Goal: Task Accomplishment & Management: Use online tool/utility

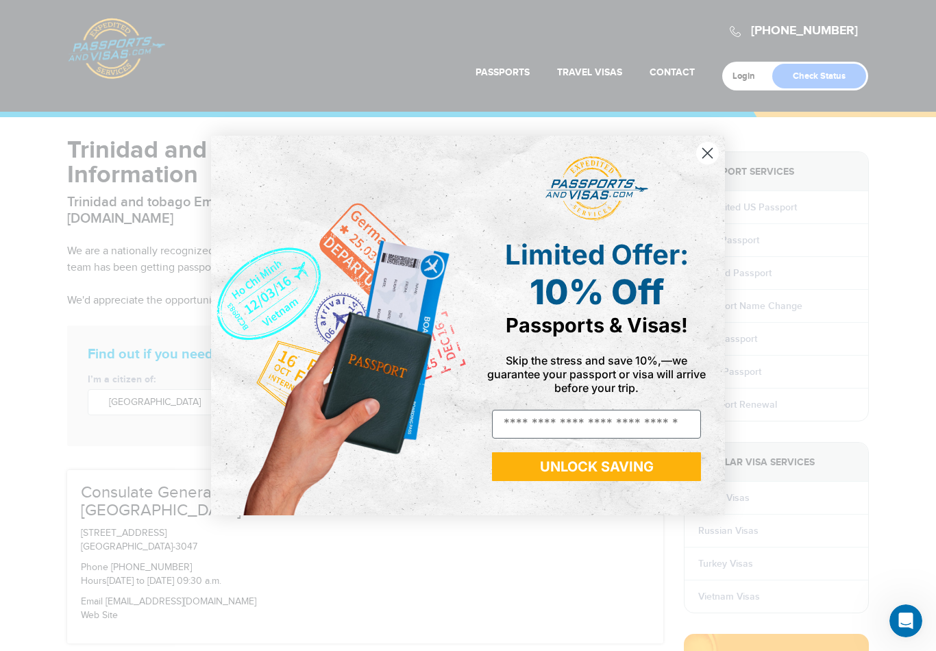
click at [694, 166] on div "POPUP Form" at bounding box center [596, 188] width 236 height 78
click at [714, 150] on circle "Close dialog" at bounding box center [707, 153] width 23 height 23
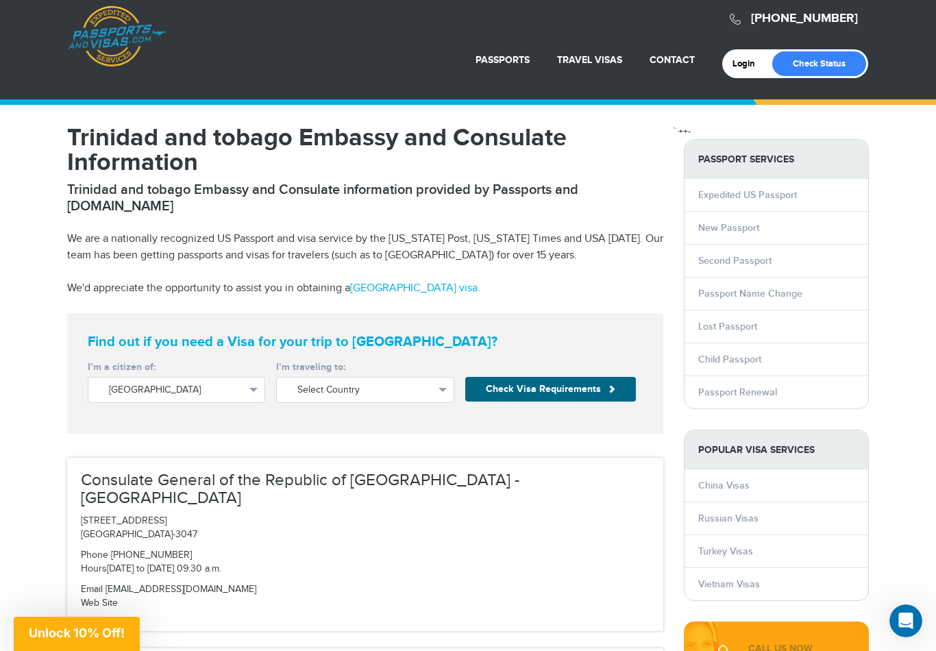
scroll to position [12, 0]
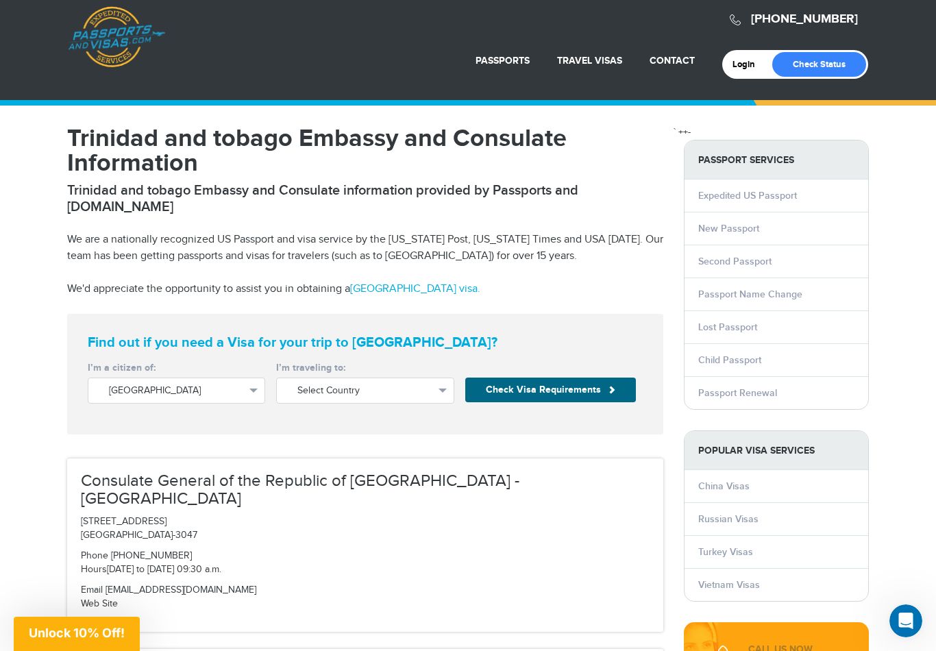
click at [762, 389] on link "Passport Renewal" at bounding box center [737, 393] width 79 height 12
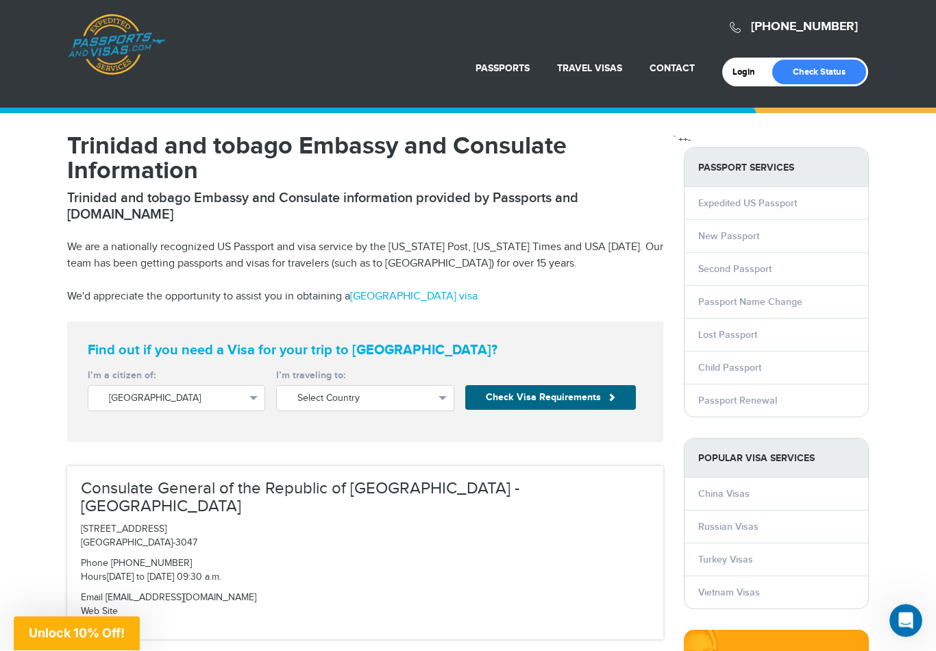
scroll to position [0, 0]
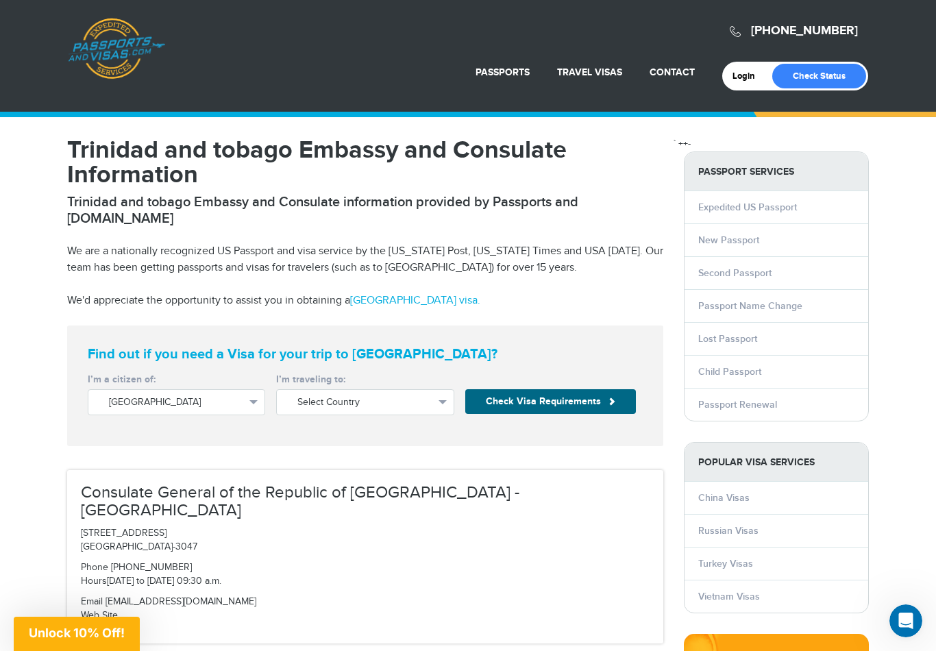
click at [492, 109] on link "Passport Renewal" at bounding box center [472, 105] width 142 height 34
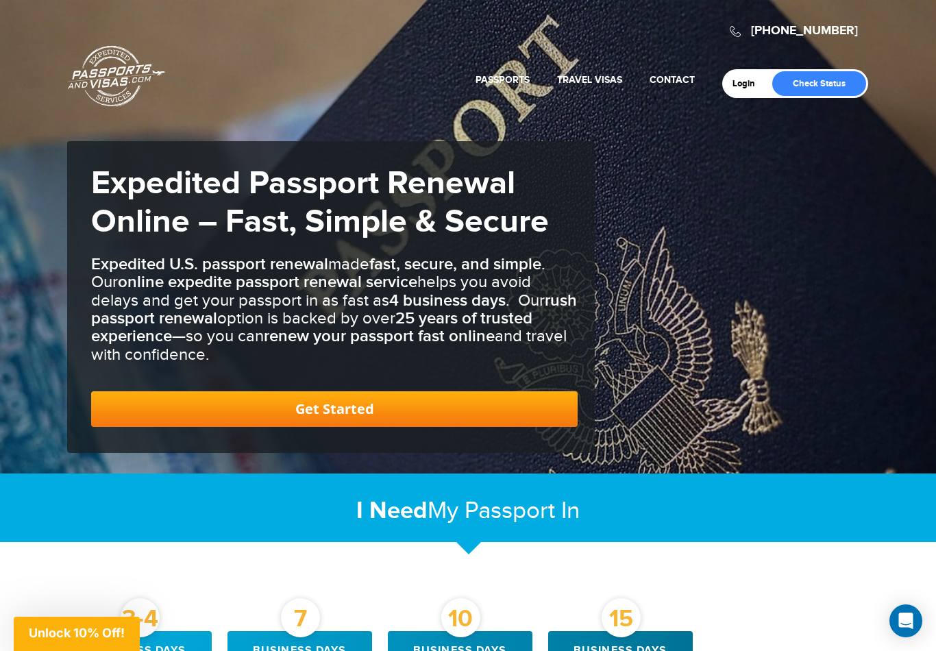
click at [390, 408] on link "Get Started" at bounding box center [334, 409] width 486 height 36
